Goal: Task Accomplishment & Management: Manage account settings

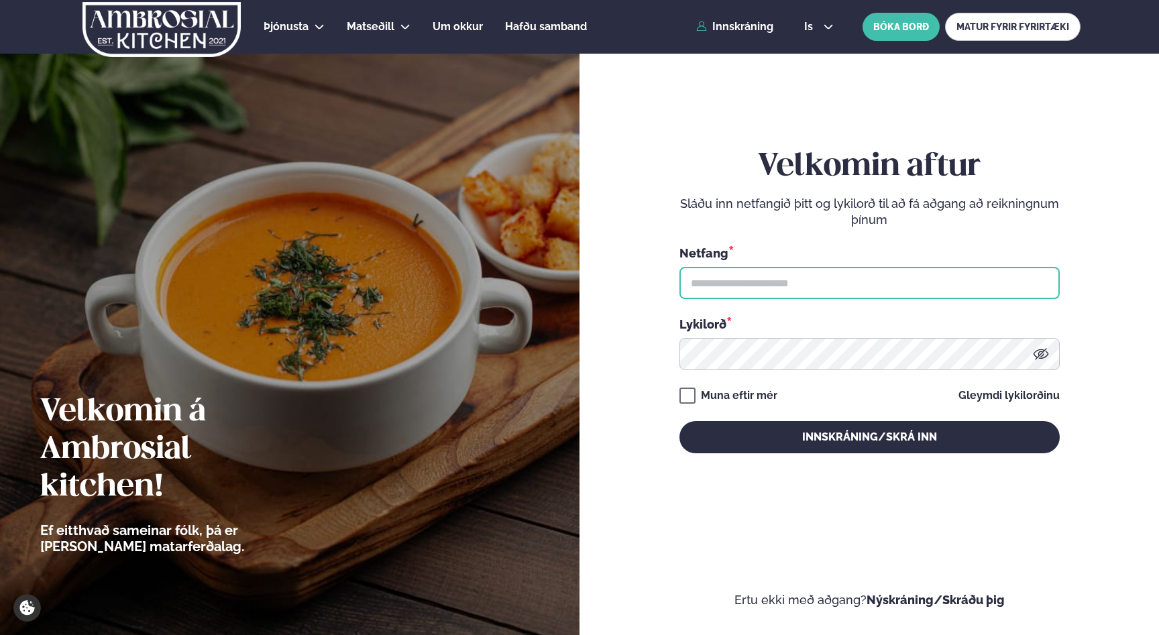
click at [759, 290] on input "text" at bounding box center [870, 283] width 380 height 32
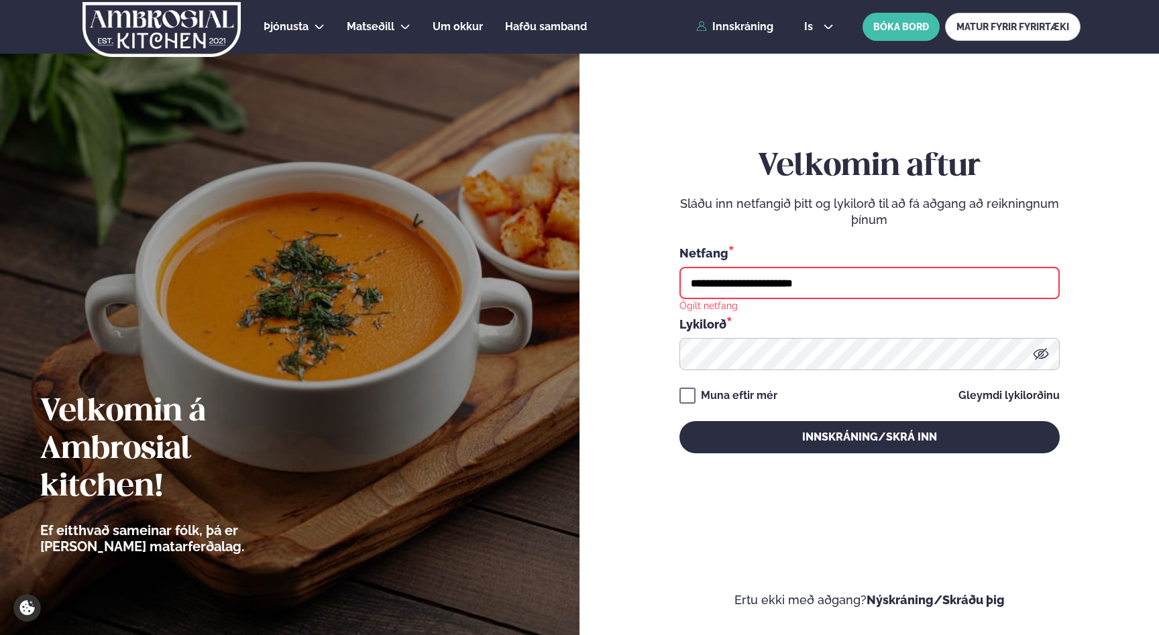
drag, startPoint x: 808, startPoint y: 276, endPoint x: 624, endPoint y: 278, distance: 183.8
click at [680, 278] on input "**********" at bounding box center [870, 283] width 380 height 32
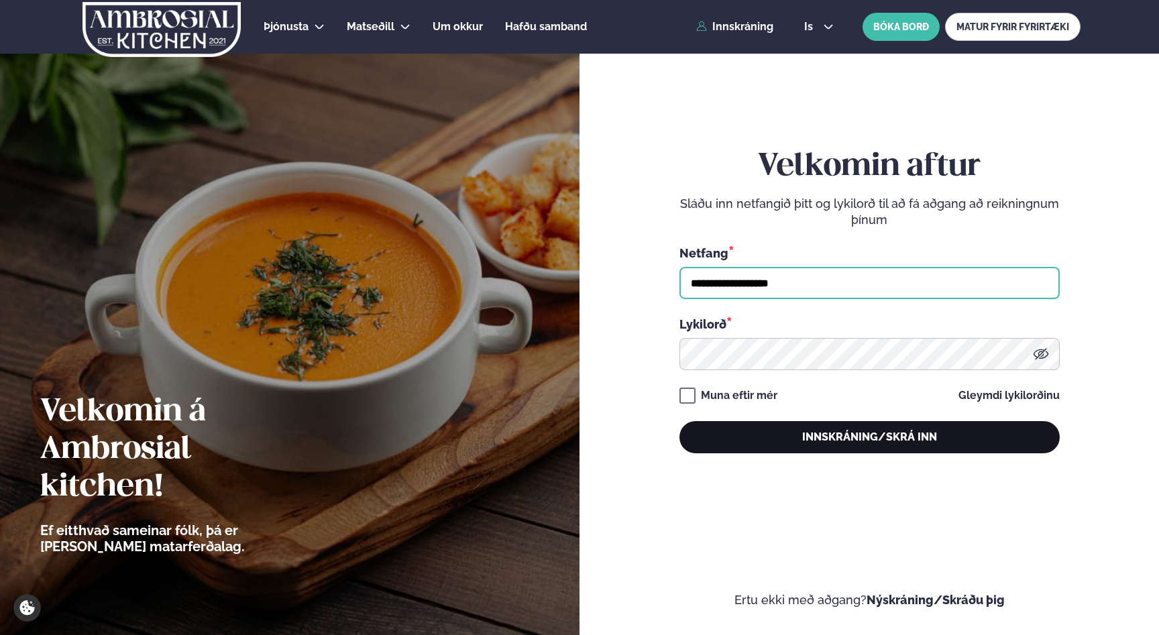
type input "**********"
click at [815, 429] on button "Innskráning/Skrá inn" at bounding box center [870, 437] width 380 height 32
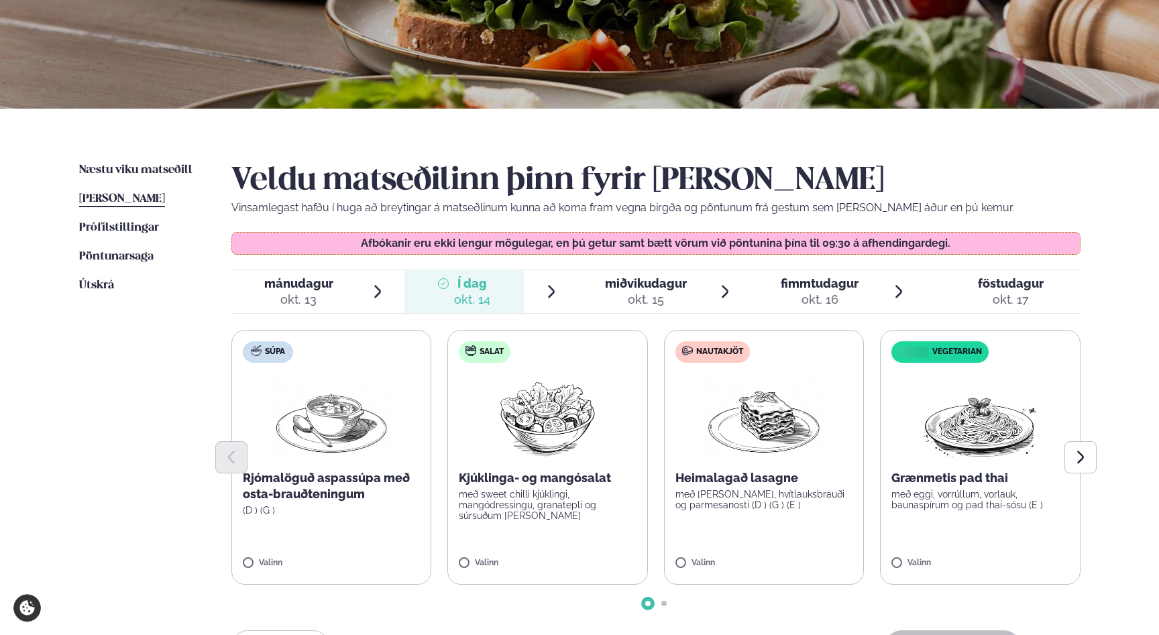
scroll to position [362, 0]
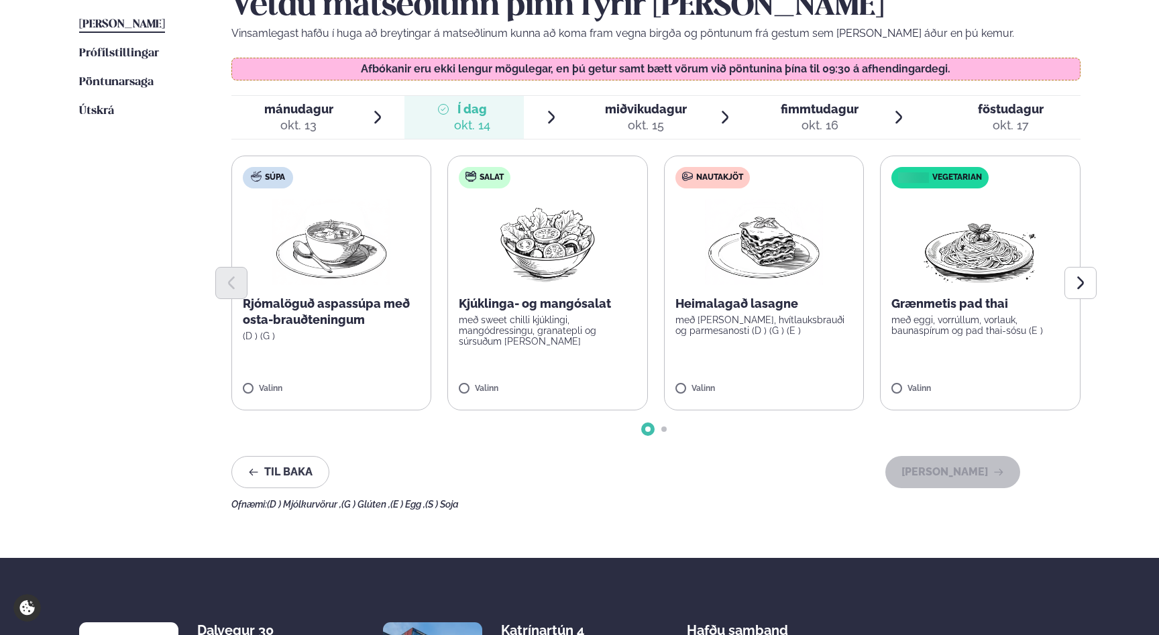
click at [761, 236] on img at bounding box center [764, 242] width 118 height 86
click at [929, 459] on button "[PERSON_NAME]" at bounding box center [952, 472] width 135 height 32
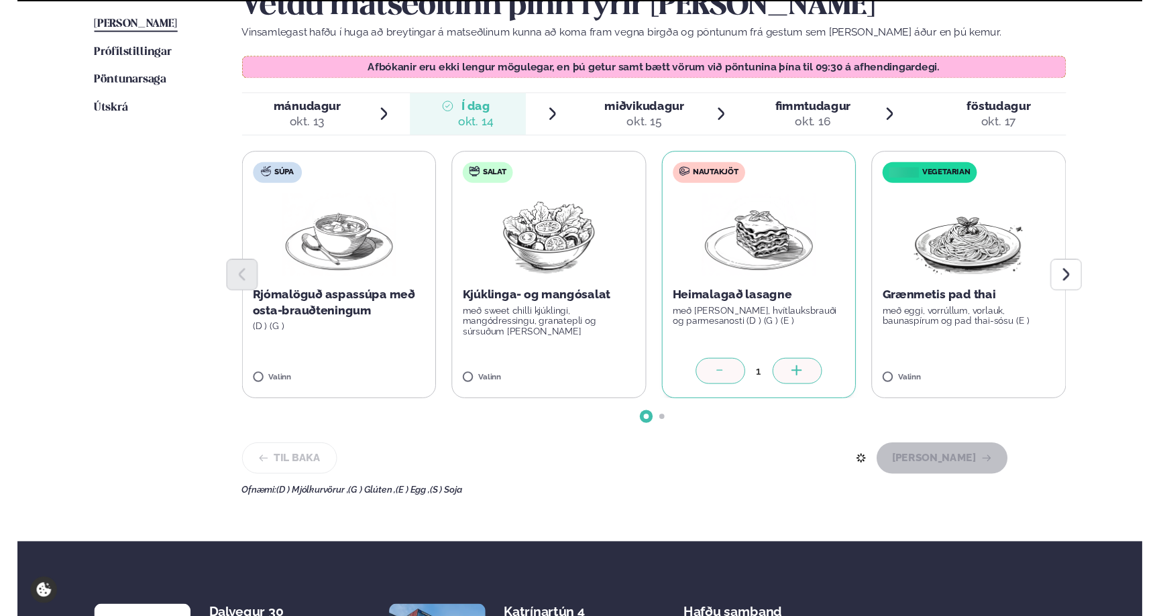
scroll to position [224, 0]
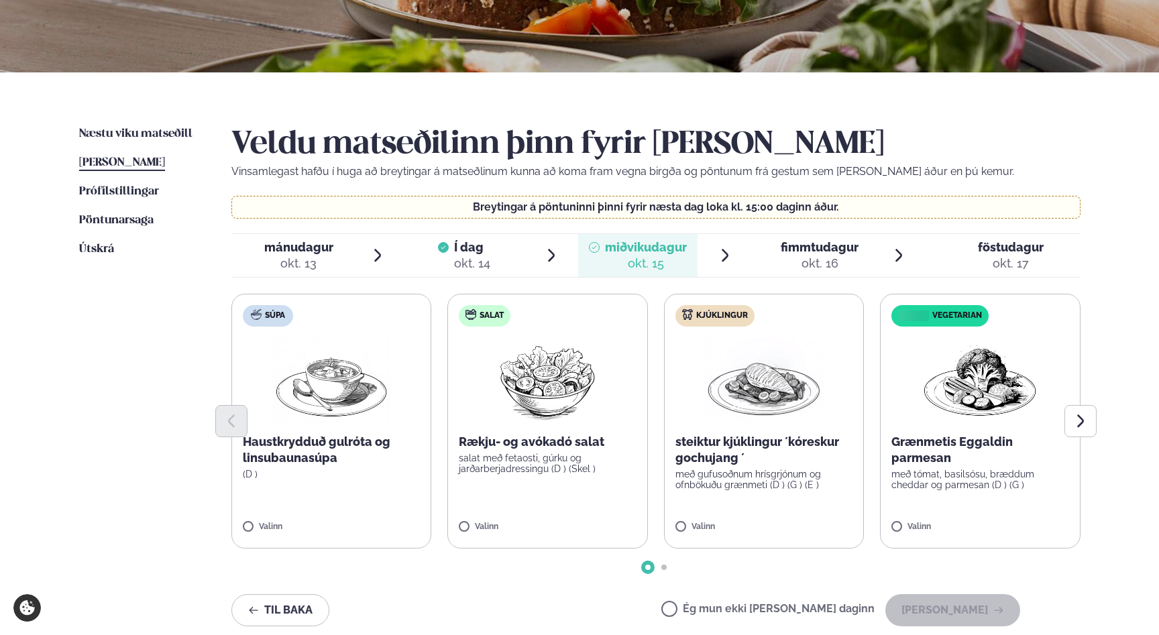
click at [798, 604] on label "Ég mun ekki [PERSON_NAME] daginn" at bounding box center [767, 611] width 213 height 14
click at [908, 605] on button "[PERSON_NAME]" at bounding box center [952, 610] width 135 height 32
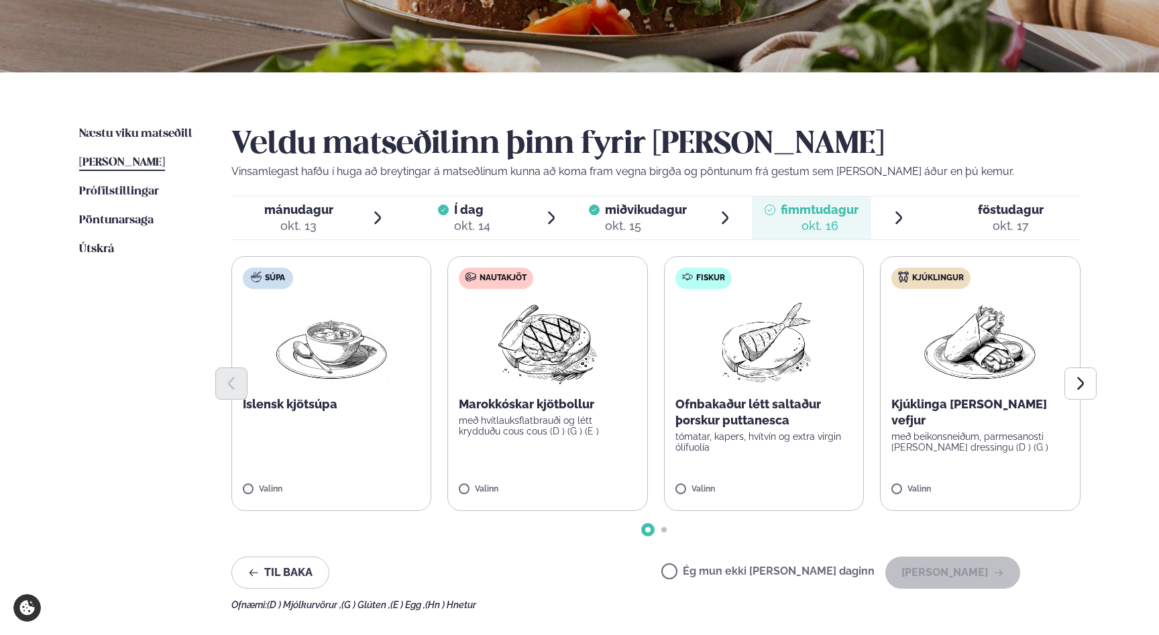
click at [824, 570] on label "Ég mun ekki [PERSON_NAME] daginn" at bounding box center [767, 573] width 213 height 14
click at [879, 582] on div "Ég mun ekki [PERSON_NAME] daginn [PERSON_NAME]" at bounding box center [840, 573] width 359 height 32
click at [918, 580] on button "[PERSON_NAME]" at bounding box center [952, 573] width 135 height 32
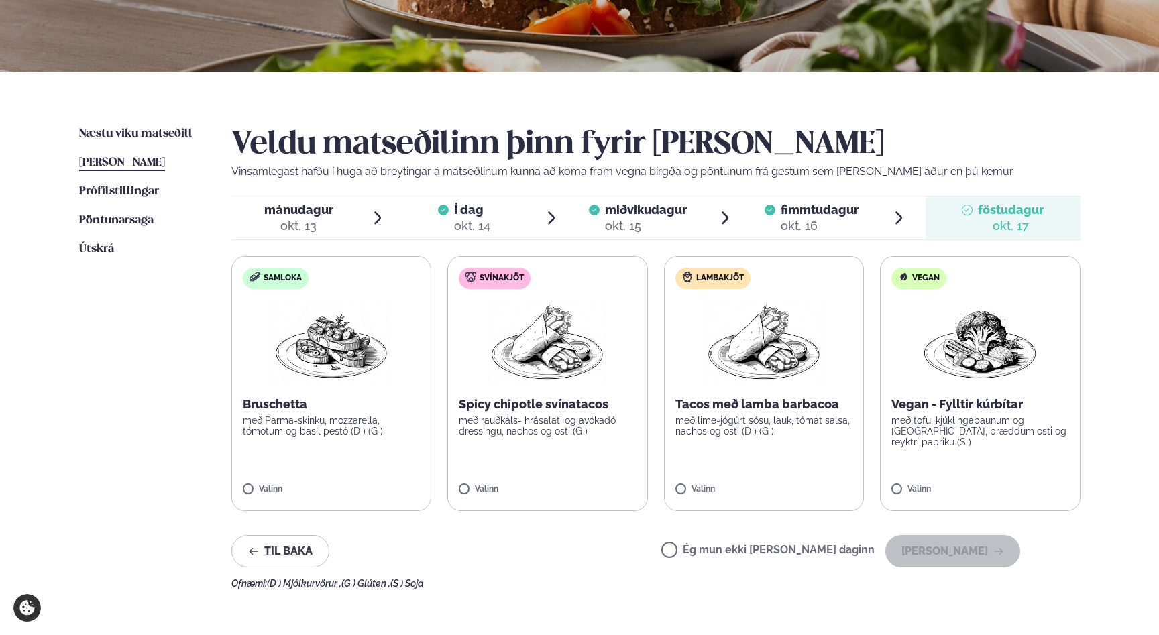
click at [735, 368] on img at bounding box center [764, 343] width 118 height 86
click at [933, 551] on button "[PERSON_NAME]" at bounding box center [952, 551] width 135 height 32
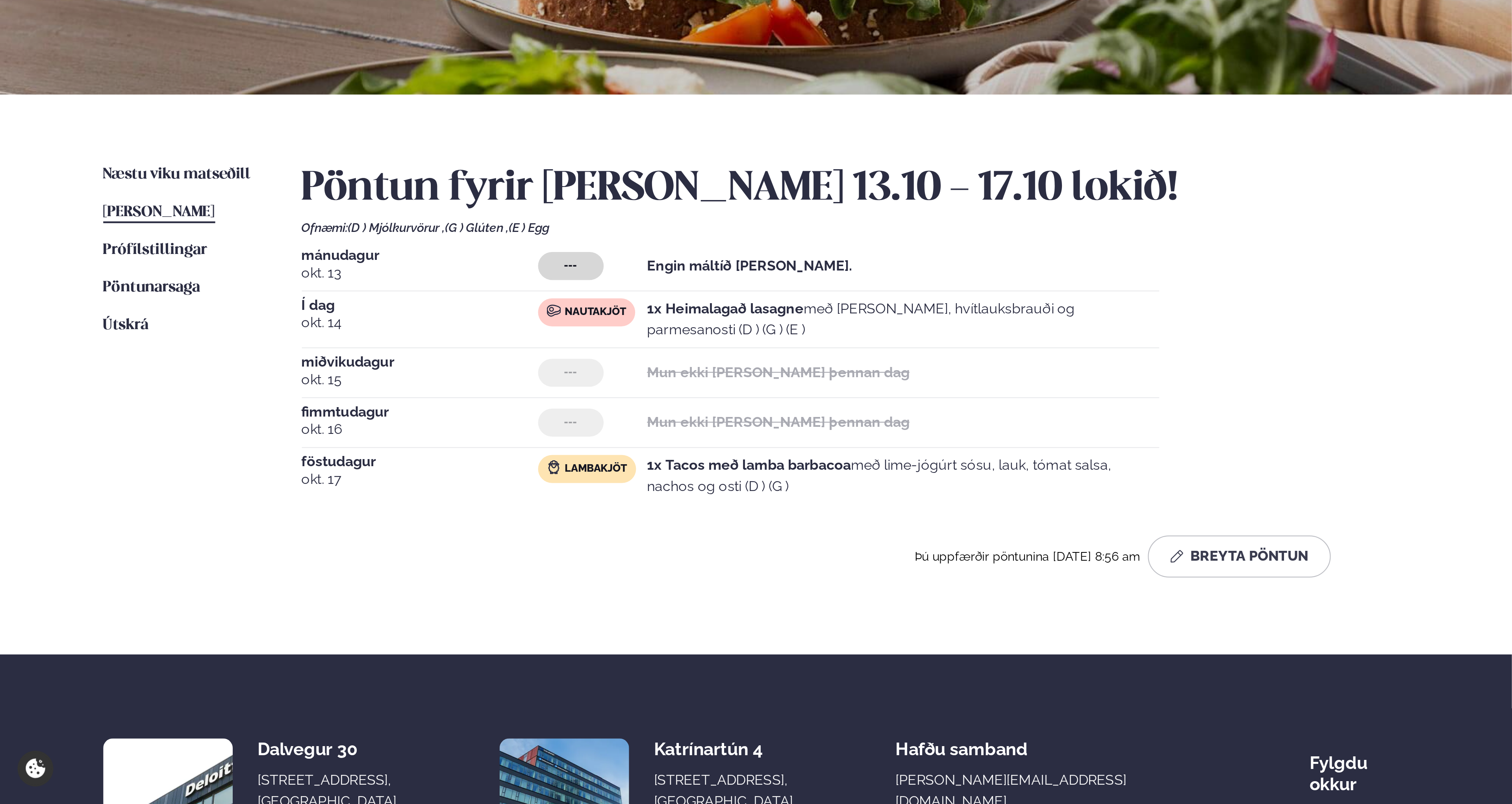
scroll to position [0, 0]
